Goal: Information Seeking & Learning: Find specific fact

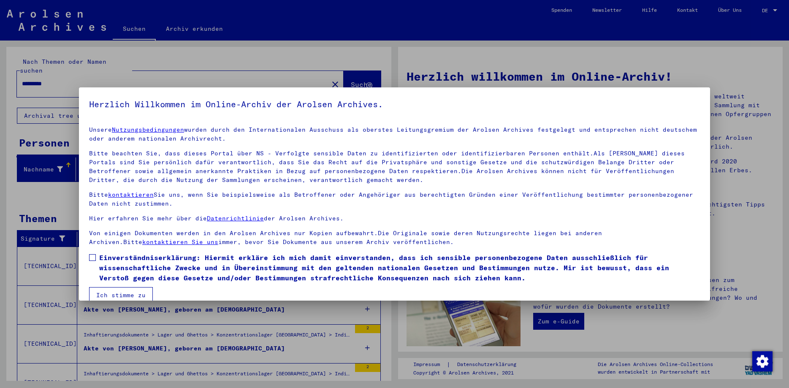
click at [90, 255] on span at bounding box center [92, 257] width 7 height 7
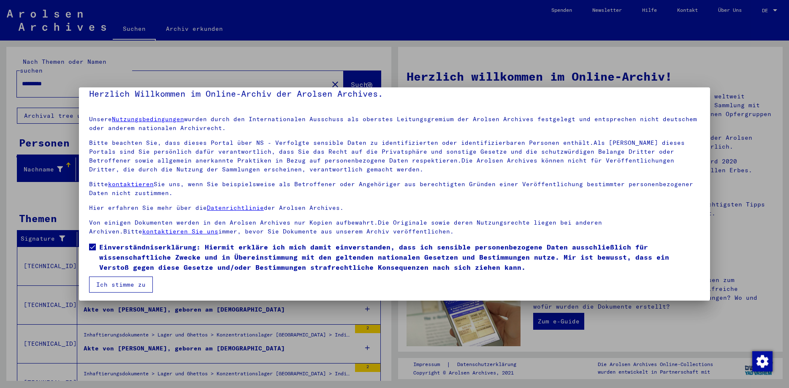
scroll to position [13, 0]
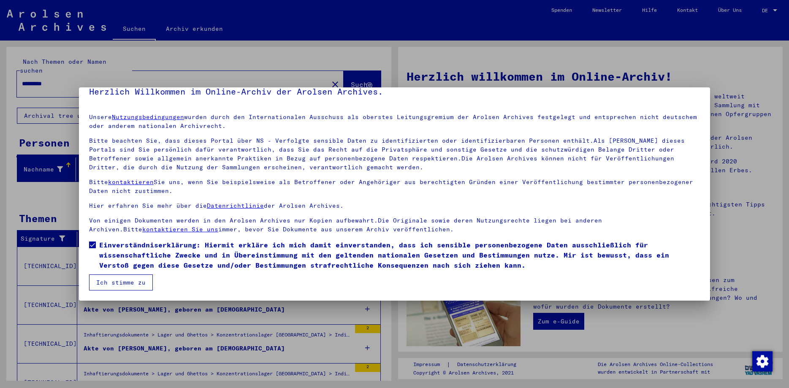
click at [114, 282] on button "Ich stimme zu" at bounding box center [121, 282] width 64 height 16
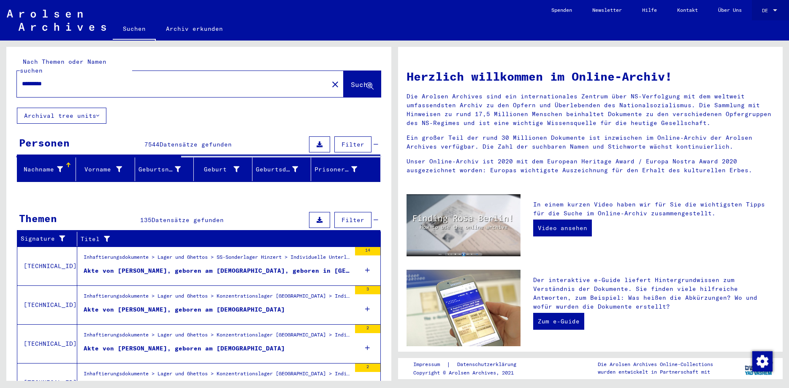
click at [776, 11] on div at bounding box center [775, 10] width 4 height 2
click at [755, 11] on span "English" at bounding box center [761, 15] width 34 height 15
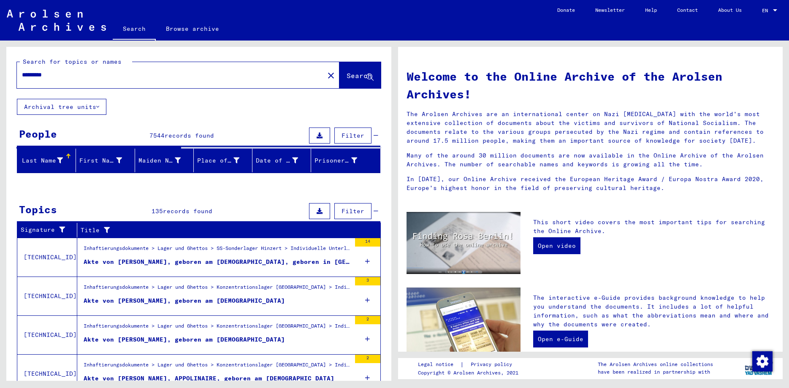
click at [41, 107] on button "Archival tree units" at bounding box center [62, 107] width 90 height 16
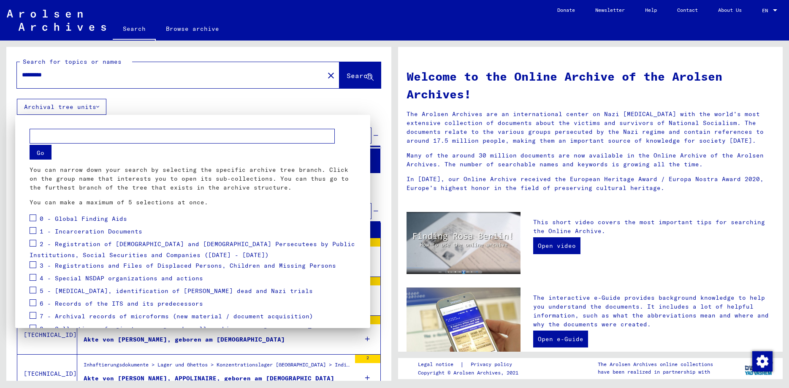
click at [68, 78] on div at bounding box center [394, 194] width 789 height 388
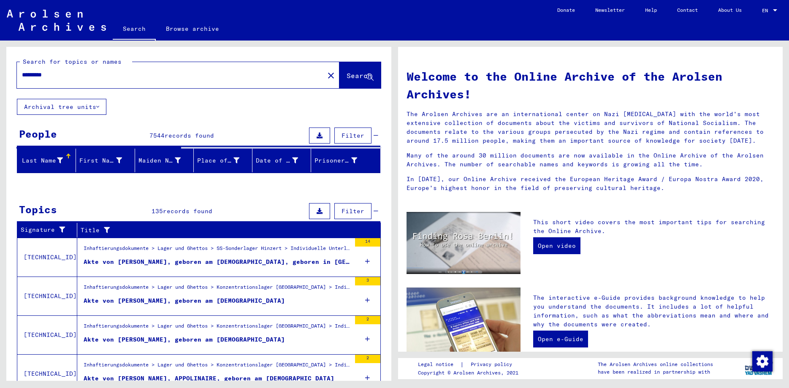
click at [60, 72] on input "********" at bounding box center [168, 75] width 292 height 9
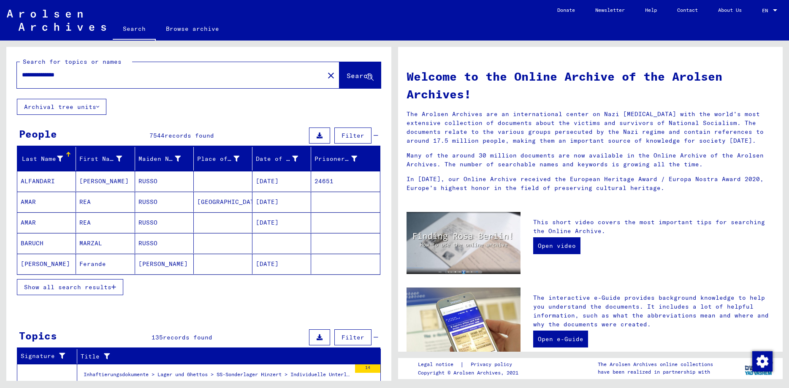
type input "**********"
click at [348, 73] on span "Search" at bounding box center [359, 75] width 25 height 8
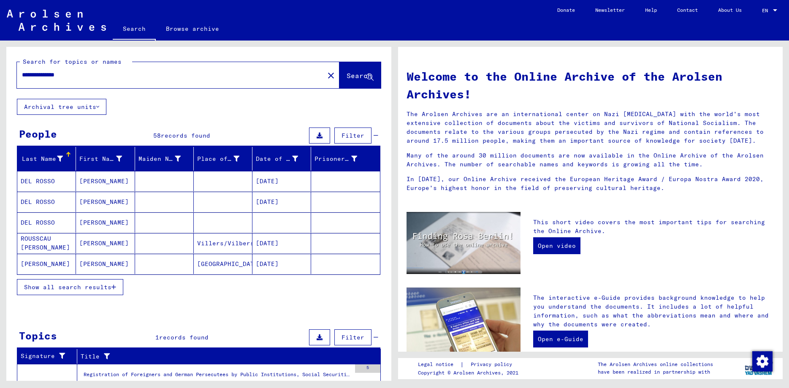
click at [64, 73] on input "**********" at bounding box center [168, 75] width 292 height 9
type input "**********"
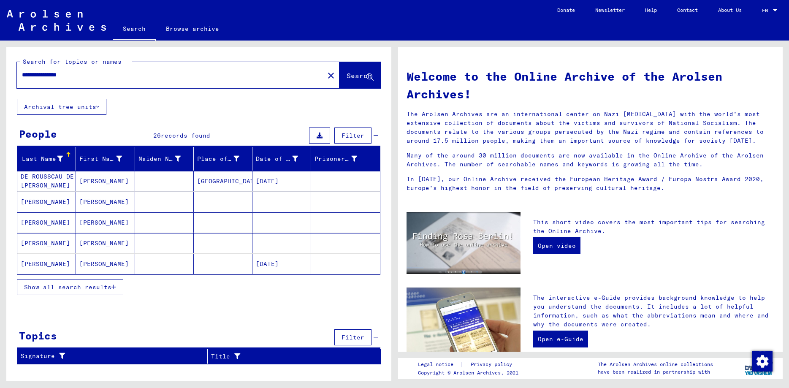
click at [90, 265] on mat-cell "[PERSON_NAME]" at bounding box center [105, 264] width 59 height 20
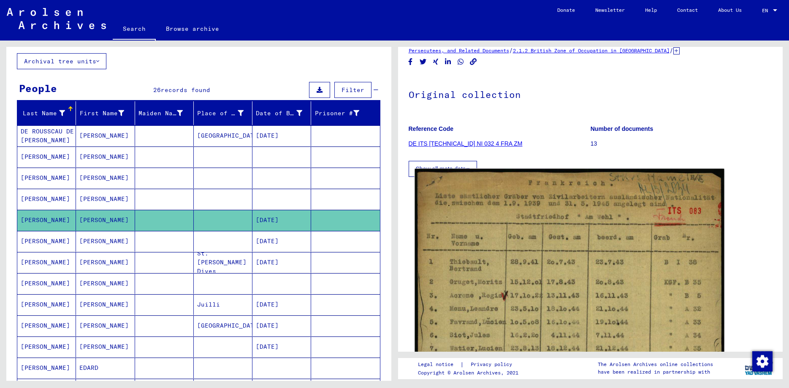
scroll to position [46, 0]
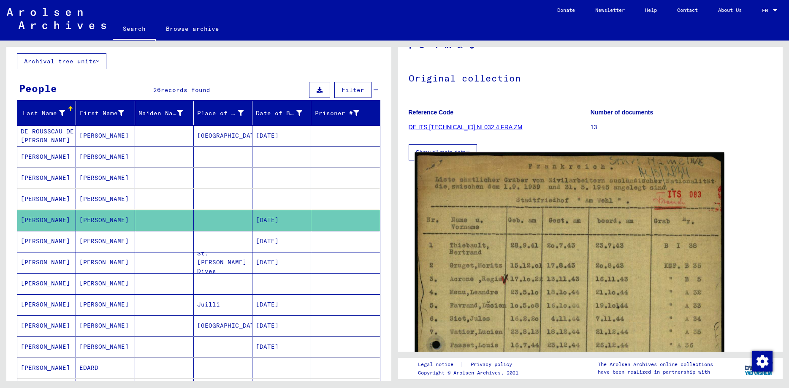
click at [500, 274] on img at bounding box center [569, 391] width 309 height 479
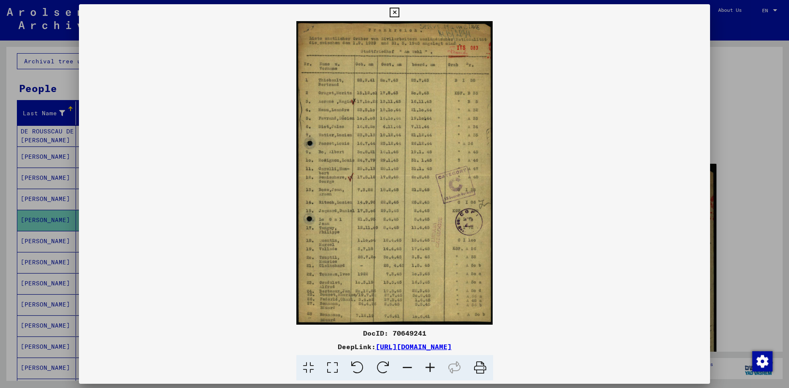
click at [405, 333] on div "DocID: 70649241" at bounding box center [394, 333] width 631 height 10
copy div "70649241"
click at [434, 369] on icon at bounding box center [430, 368] width 23 height 26
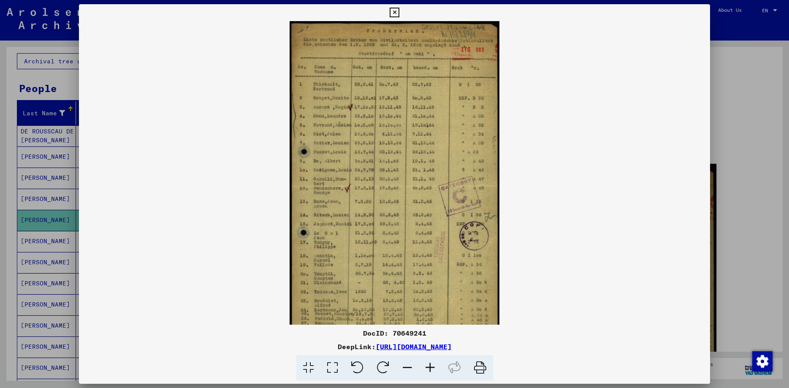
click at [434, 369] on icon at bounding box center [430, 368] width 23 height 26
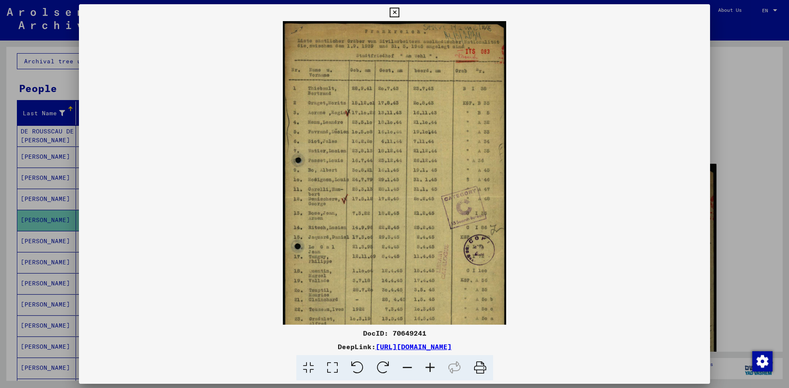
click at [434, 369] on icon at bounding box center [430, 368] width 23 height 26
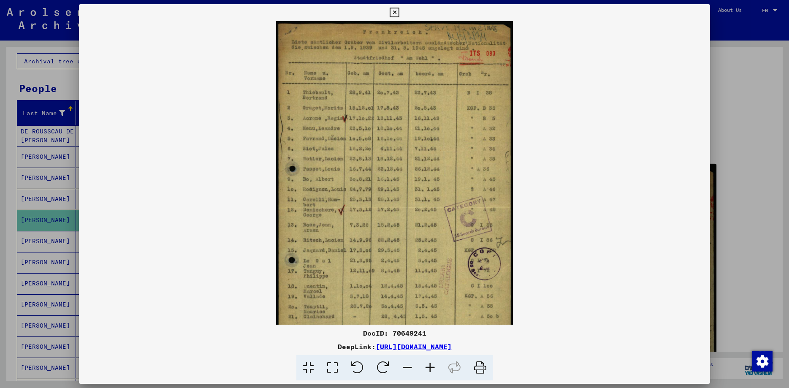
click at [434, 369] on icon at bounding box center [430, 368] width 23 height 26
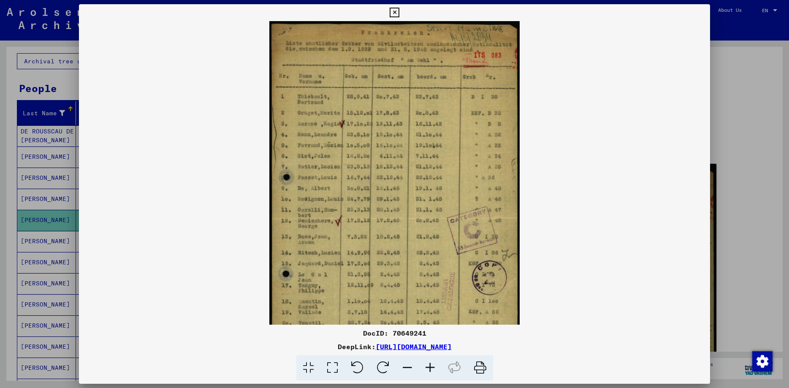
click at [434, 369] on icon at bounding box center [430, 368] width 23 height 26
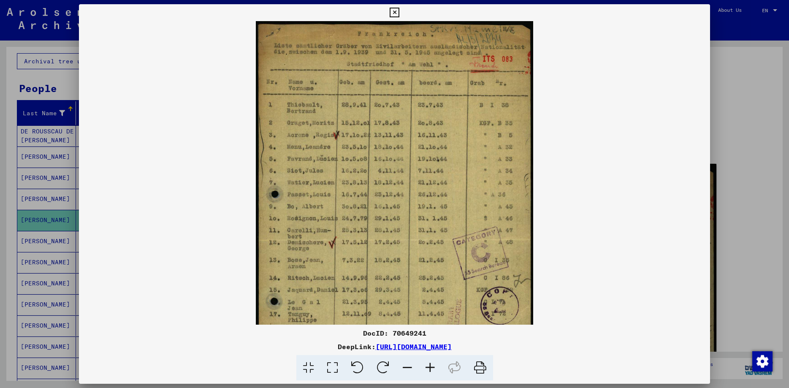
click at [434, 369] on icon at bounding box center [430, 368] width 23 height 26
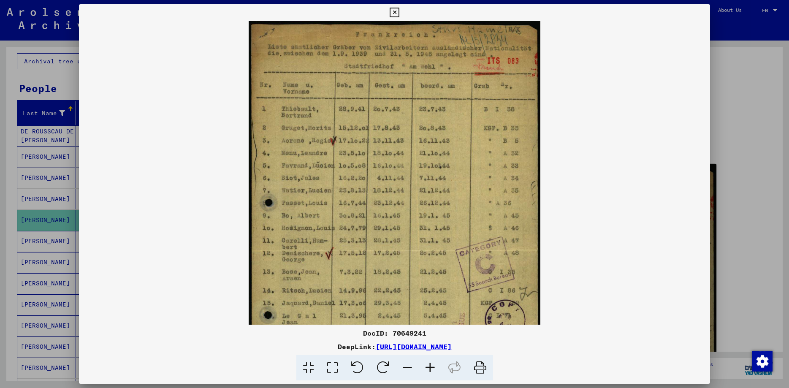
click at [434, 369] on icon at bounding box center [430, 368] width 23 height 26
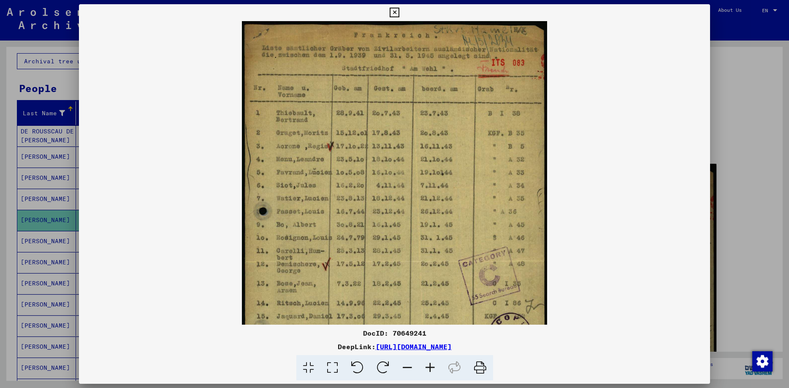
click at [434, 369] on icon at bounding box center [430, 368] width 23 height 26
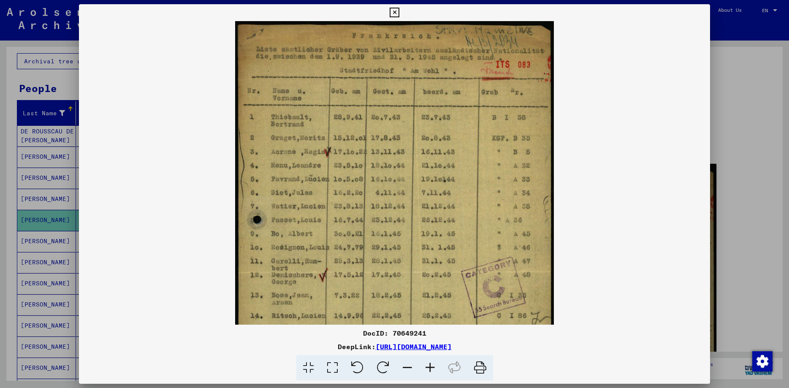
click at [345, 268] on img at bounding box center [394, 268] width 319 height 494
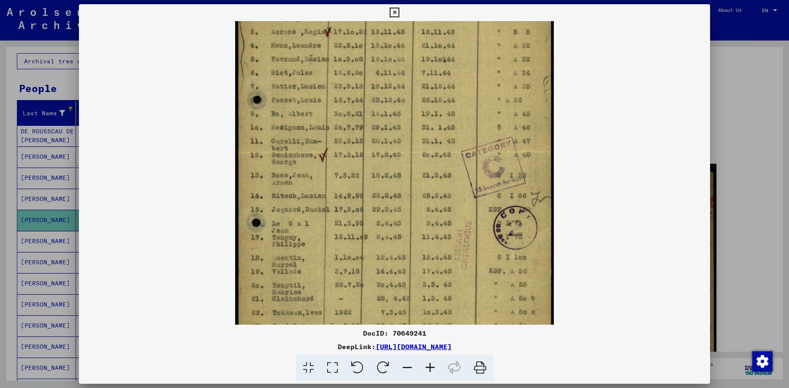
drag, startPoint x: 349, startPoint y: 245, endPoint x: 346, endPoint y: 148, distance: 97.1
click at [346, 148] on img at bounding box center [394, 148] width 319 height 494
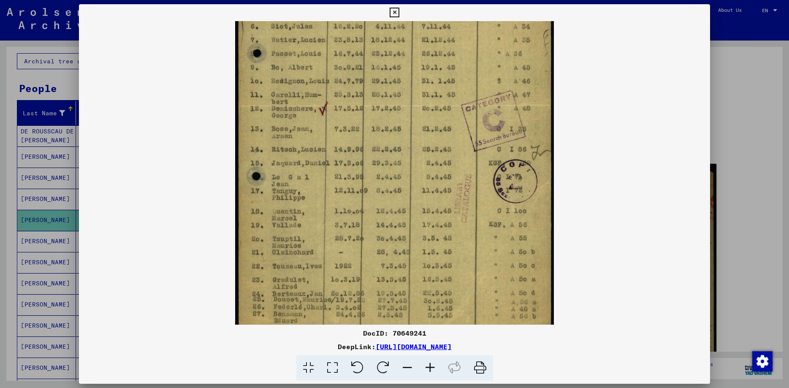
scroll to position [190, 0]
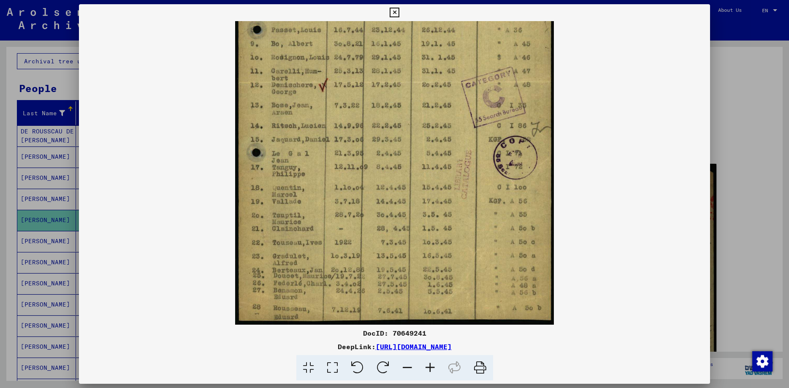
drag, startPoint x: 350, startPoint y: 261, endPoint x: 352, endPoint y: 164, distance: 96.3
click at [352, 164] on img at bounding box center [394, 78] width 319 height 494
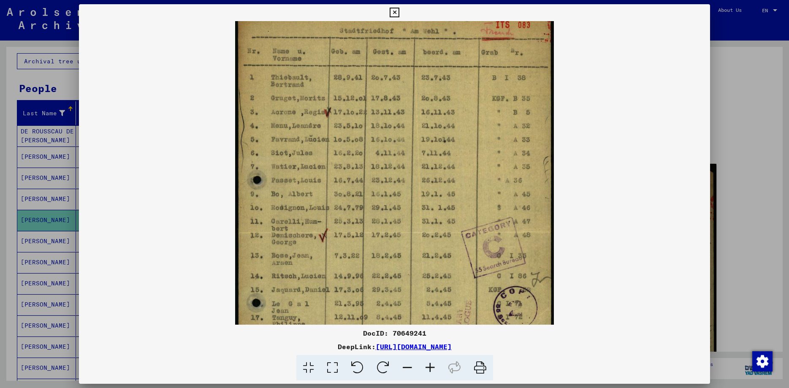
drag, startPoint x: 398, startPoint y: 136, endPoint x: 402, endPoint y: 246, distance: 109.8
click at [403, 247] on img at bounding box center [394, 228] width 319 height 494
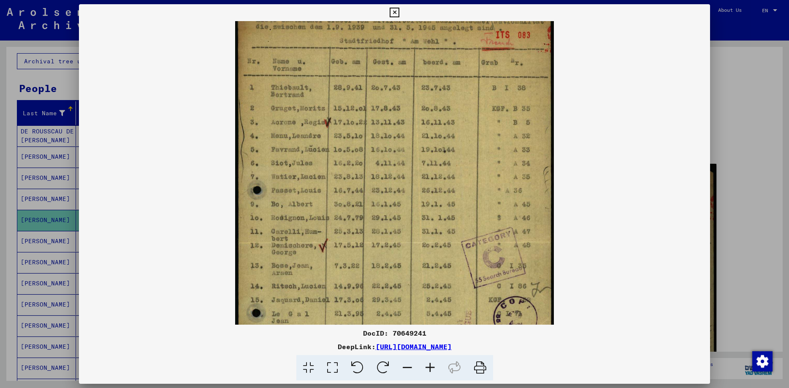
scroll to position [0, 0]
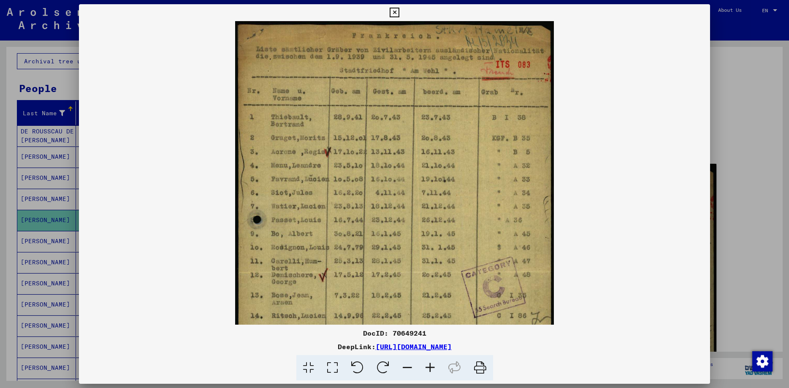
drag, startPoint x: 393, startPoint y: 117, endPoint x: 393, endPoint y: 174, distance: 57.0
click at [393, 176] on img at bounding box center [394, 268] width 319 height 494
click at [406, 103] on img at bounding box center [394, 267] width 319 height 494
click at [399, 13] on icon at bounding box center [395, 13] width 10 height 10
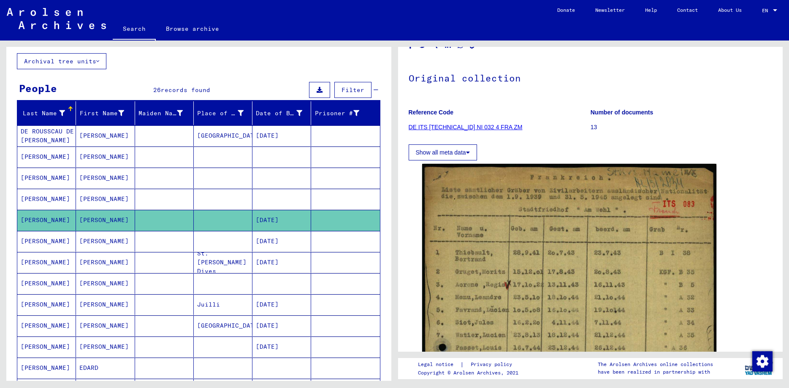
click at [278, 239] on mat-cell "[DATE]" at bounding box center [281, 241] width 59 height 21
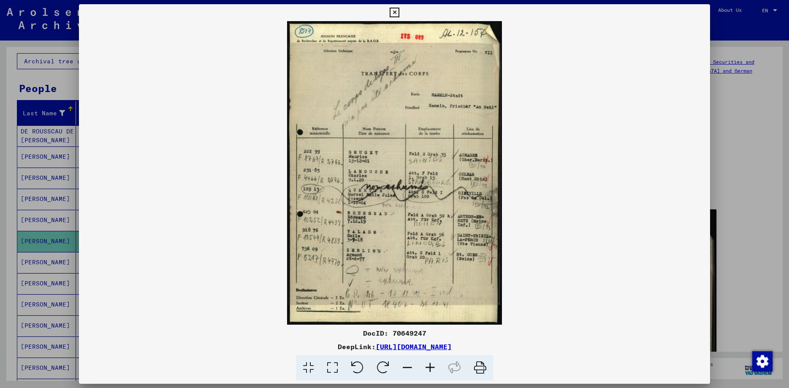
click at [410, 333] on div "DocID: 70649247" at bounding box center [394, 333] width 631 height 10
copy div "70649247"
click at [410, 133] on img at bounding box center [394, 173] width 631 height 304
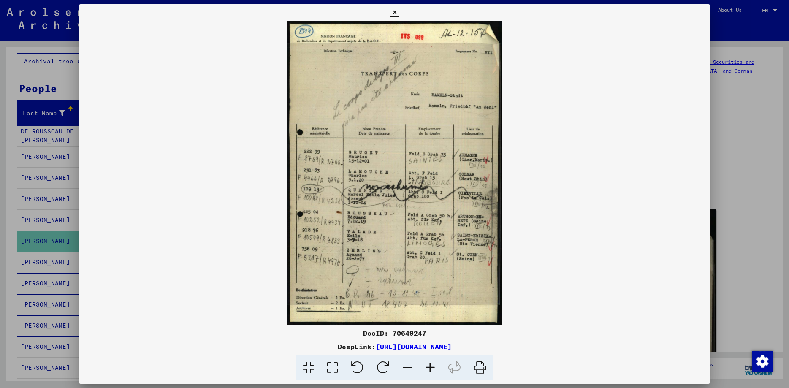
click at [431, 367] on icon at bounding box center [430, 368] width 23 height 26
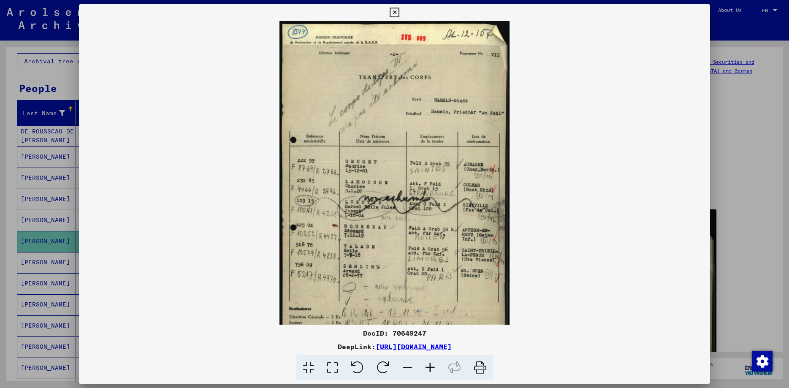
click at [431, 367] on icon at bounding box center [430, 368] width 23 height 26
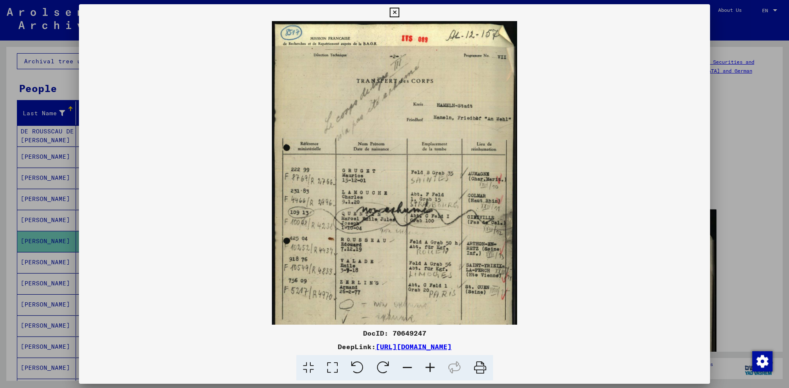
click at [431, 367] on icon at bounding box center [430, 368] width 23 height 26
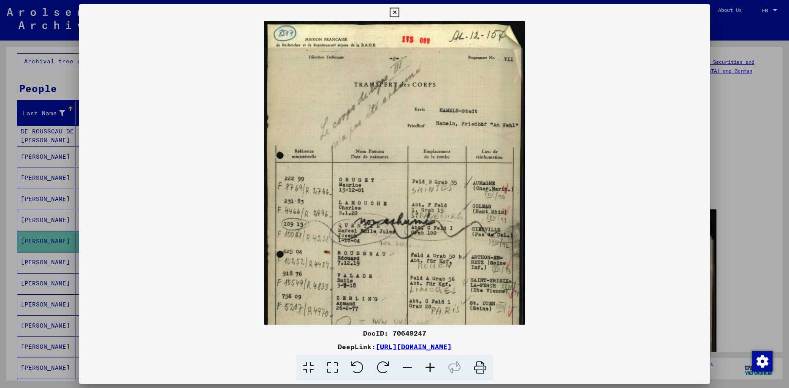
click at [431, 367] on icon at bounding box center [430, 368] width 23 height 26
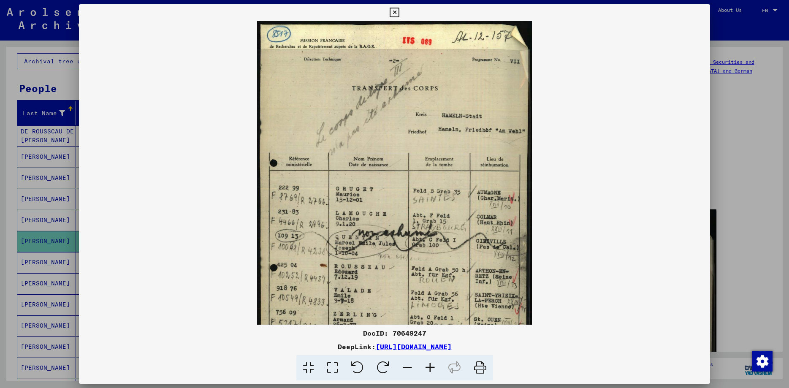
click at [431, 367] on icon at bounding box center [430, 368] width 23 height 26
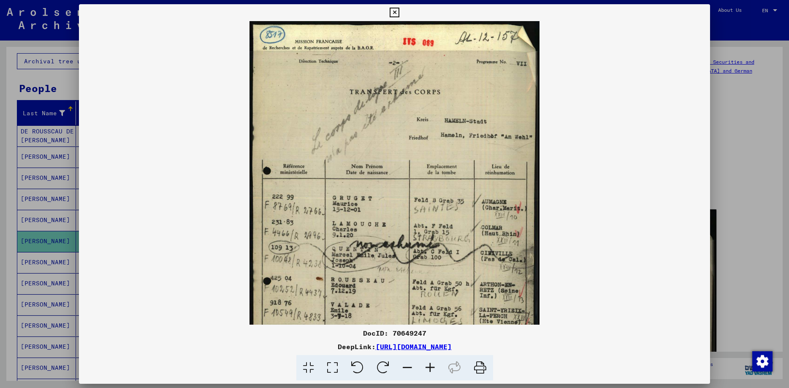
click at [431, 367] on icon at bounding box center [430, 368] width 23 height 26
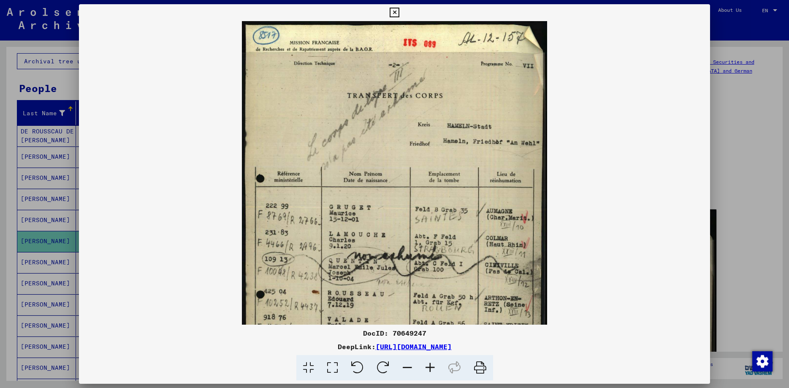
click at [431, 367] on icon at bounding box center [430, 368] width 23 height 26
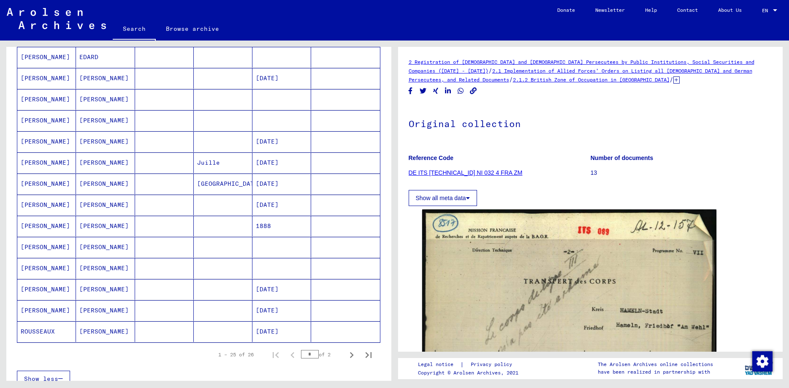
scroll to position [365, 0]
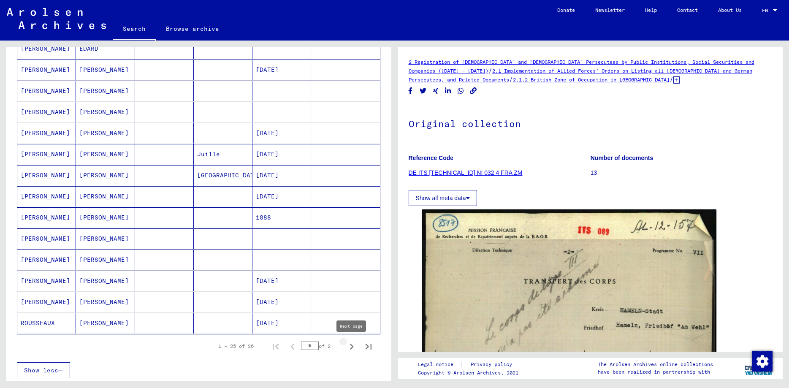
click at [353, 345] on icon "Next page" at bounding box center [352, 347] width 12 height 12
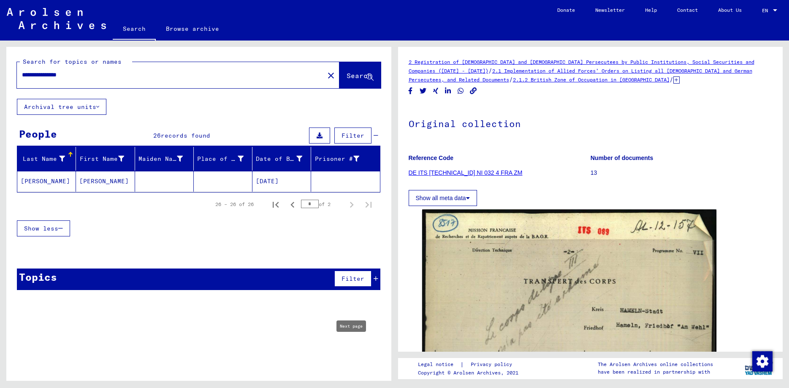
scroll to position [0, 0]
click at [292, 206] on icon "Previous page" at bounding box center [292, 205] width 4 height 6
type input "*"
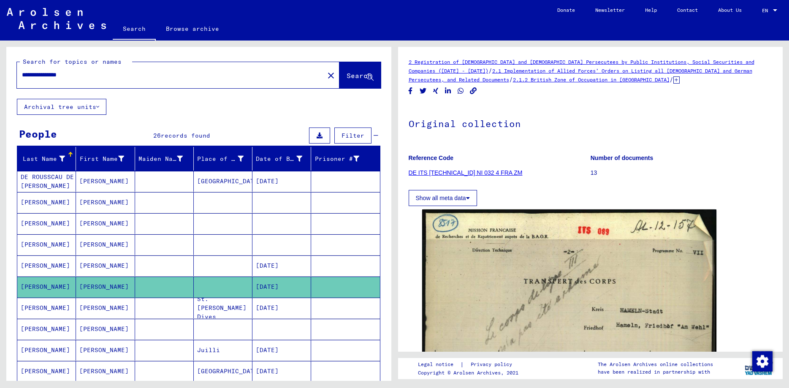
click at [95, 205] on mat-cell "[PERSON_NAME]" at bounding box center [105, 202] width 59 height 21
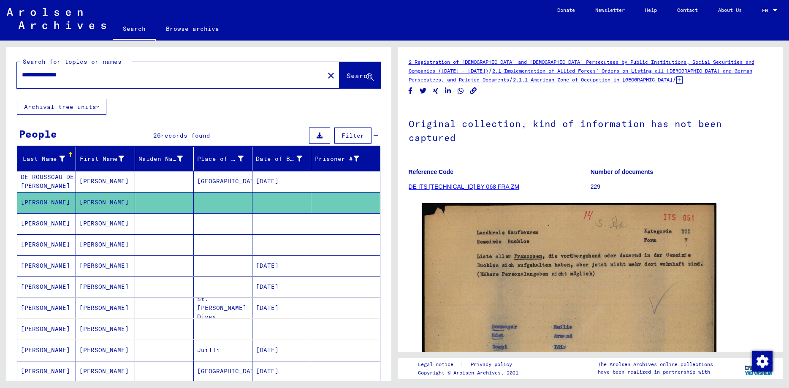
click at [95, 214] on mat-cell "[PERSON_NAME]" at bounding box center [105, 223] width 59 height 21
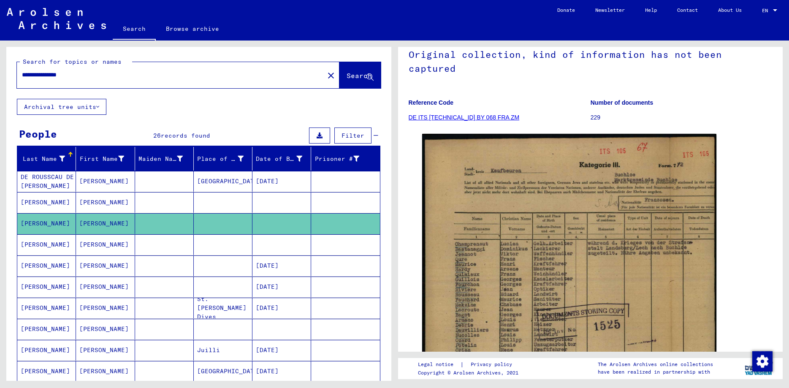
scroll to position [91, 0]
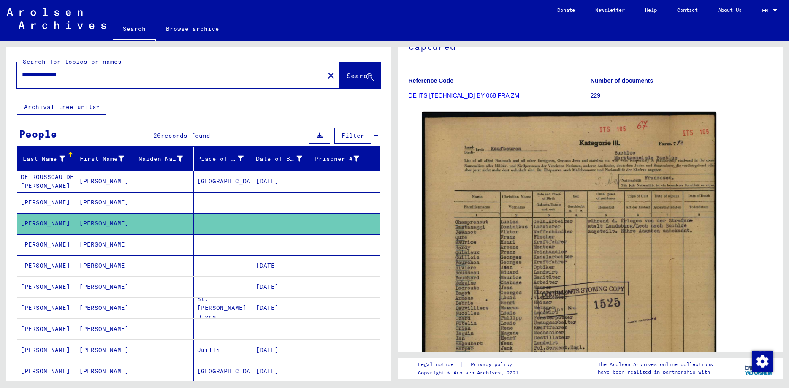
click at [101, 248] on mat-cell "[PERSON_NAME]" at bounding box center [105, 244] width 59 height 21
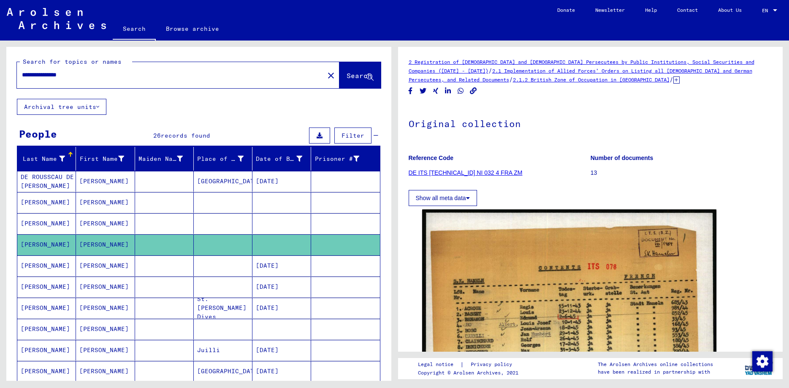
click at [103, 220] on mat-cell "[PERSON_NAME]" at bounding box center [105, 223] width 59 height 21
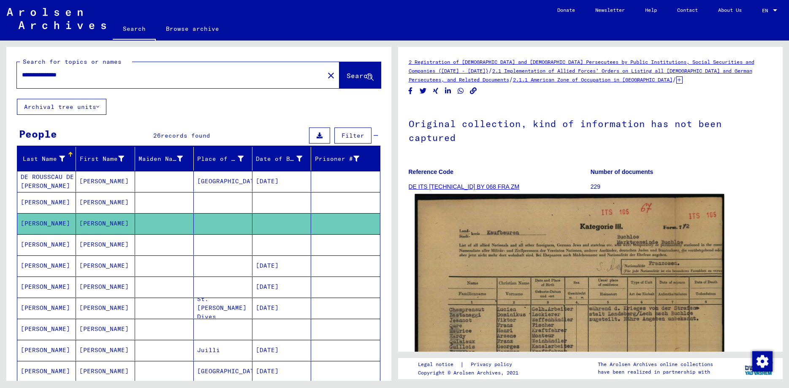
click at [527, 273] on img at bounding box center [569, 382] width 309 height 376
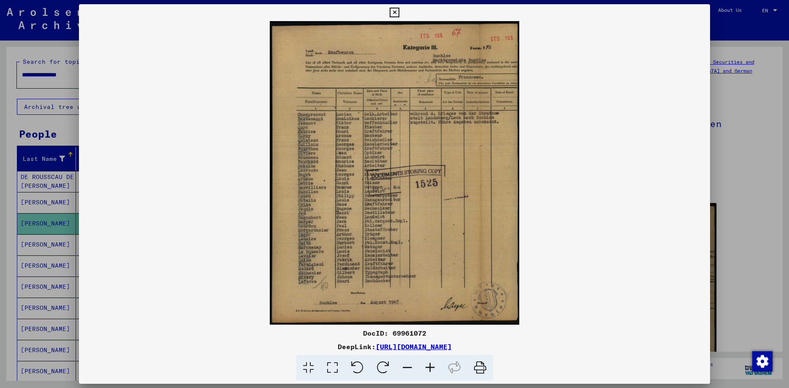
click at [426, 367] on icon at bounding box center [430, 368] width 23 height 26
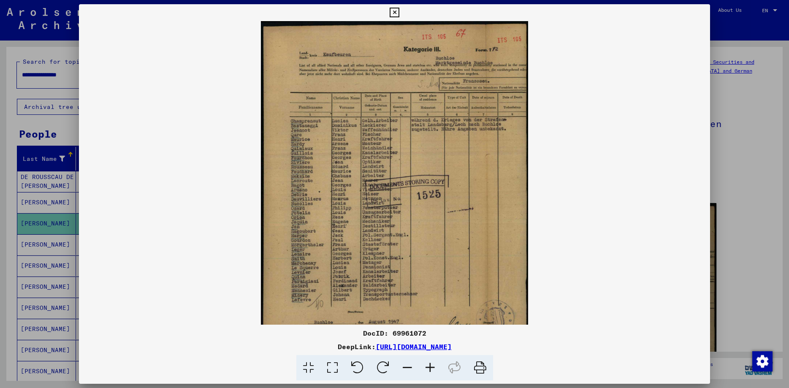
click at [426, 367] on icon at bounding box center [430, 368] width 23 height 26
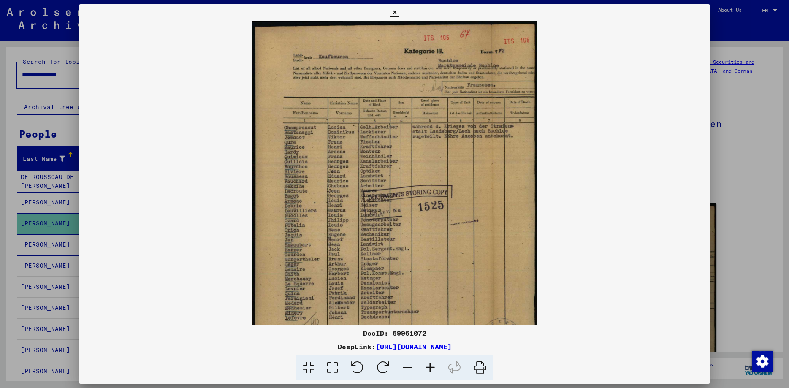
click at [426, 367] on icon at bounding box center [430, 368] width 23 height 26
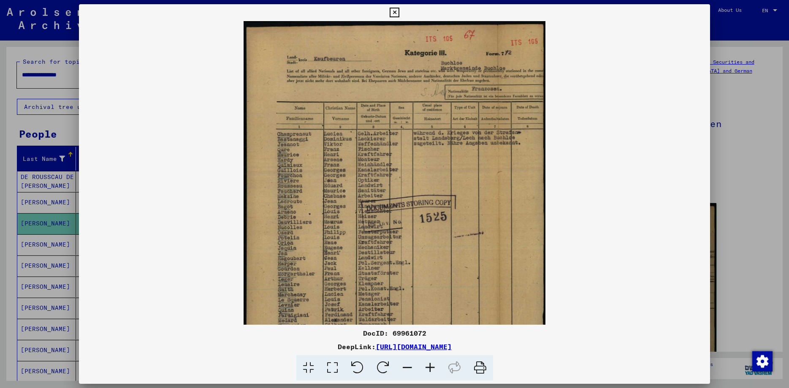
click at [426, 367] on icon at bounding box center [430, 368] width 23 height 26
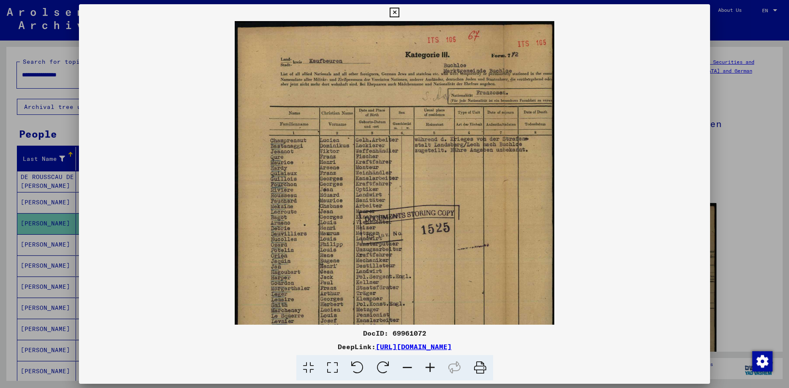
click at [426, 367] on icon at bounding box center [430, 368] width 23 height 26
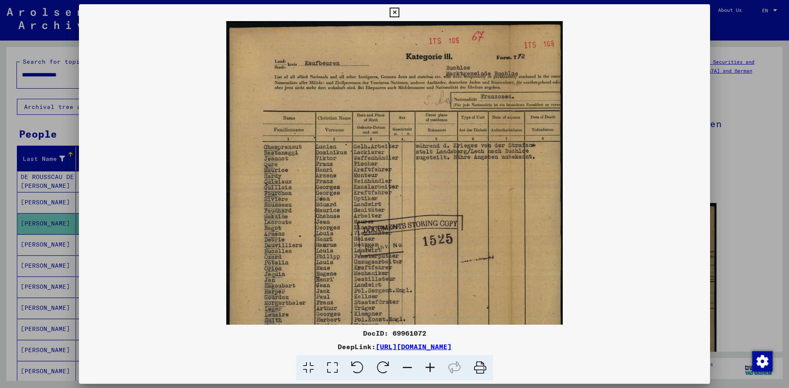
click at [426, 367] on icon at bounding box center [430, 368] width 23 height 26
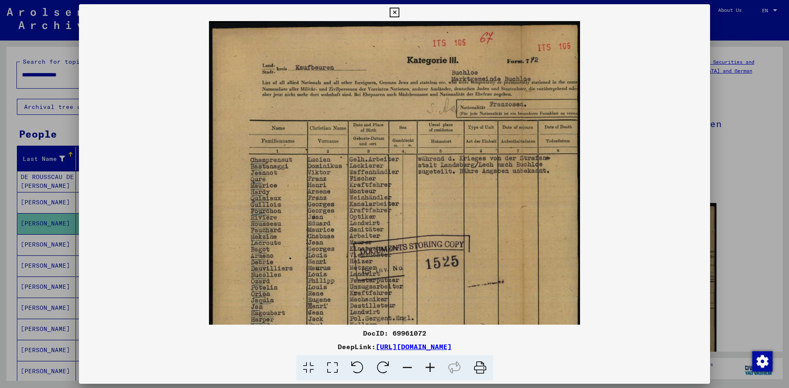
click at [426, 367] on icon at bounding box center [430, 368] width 23 height 26
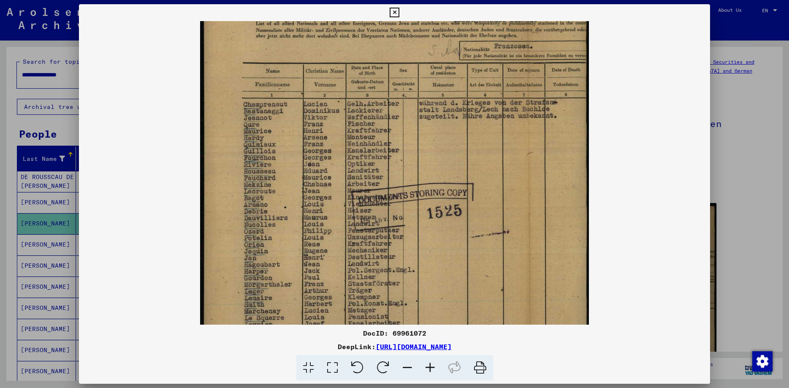
drag, startPoint x: 289, startPoint y: 236, endPoint x: 290, endPoint y: 199, distance: 37.2
click at [290, 199] on img at bounding box center [394, 195] width 389 height 472
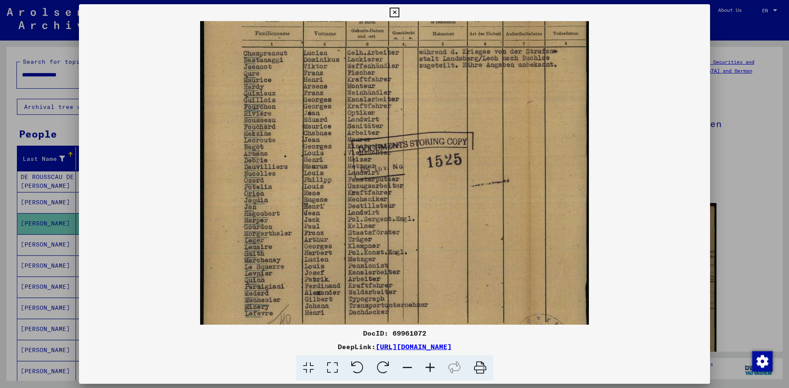
scroll to position [115, 0]
drag, startPoint x: 280, startPoint y: 277, endPoint x: 290, endPoint y: 225, distance: 52.5
click at [290, 225] on img at bounding box center [394, 142] width 389 height 472
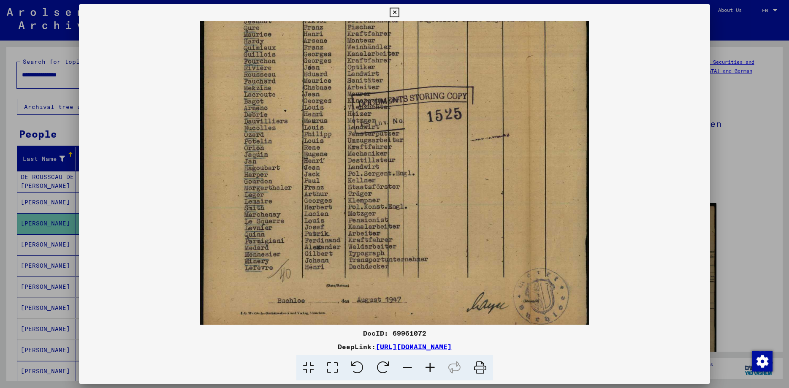
scroll to position [169, 0]
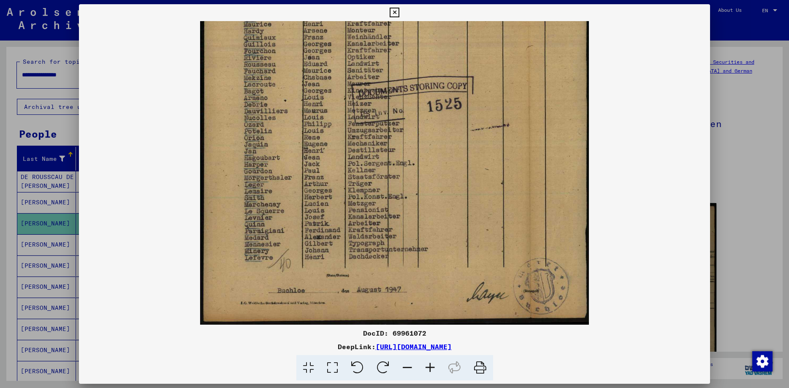
drag, startPoint x: 256, startPoint y: 308, endPoint x: 272, endPoint y: 232, distance: 77.2
click at [272, 232] on img at bounding box center [394, 88] width 389 height 472
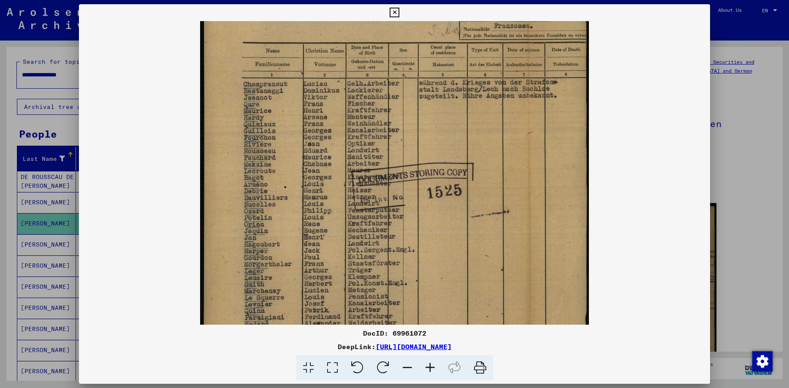
drag, startPoint x: 282, startPoint y: 159, endPoint x: 279, endPoint y: 233, distance: 73.5
click at [279, 233] on img at bounding box center [394, 175] width 389 height 472
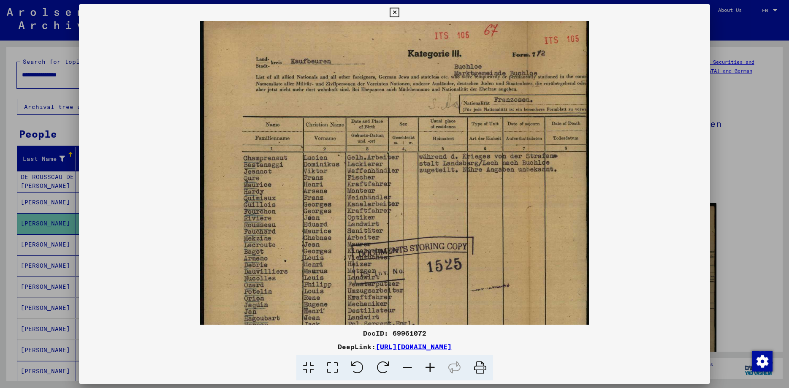
drag, startPoint x: 301, startPoint y: 193, endPoint x: 359, endPoint y: 117, distance: 96.7
click at [301, 191] on img at bounding box center [394, 249] width 389 height 472
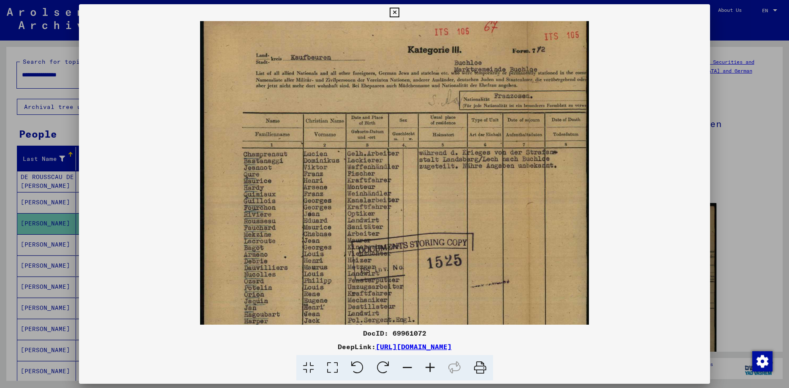
drag, startPoint x: 708, startPoint y: 8, endPoint x: 703, endPoint y: 14, distance: 7.2
click at [704, 12] on div "DocID: 69961072 DeepLink: [URL][DOMAIN_NAME]" at bounding box center [394, 194] width 789 height 388
click at [399, 12] on icon at bounding box center [395, 13] width 10 height 10
